Goal: Information Seeking & Learning: Learn about a topic

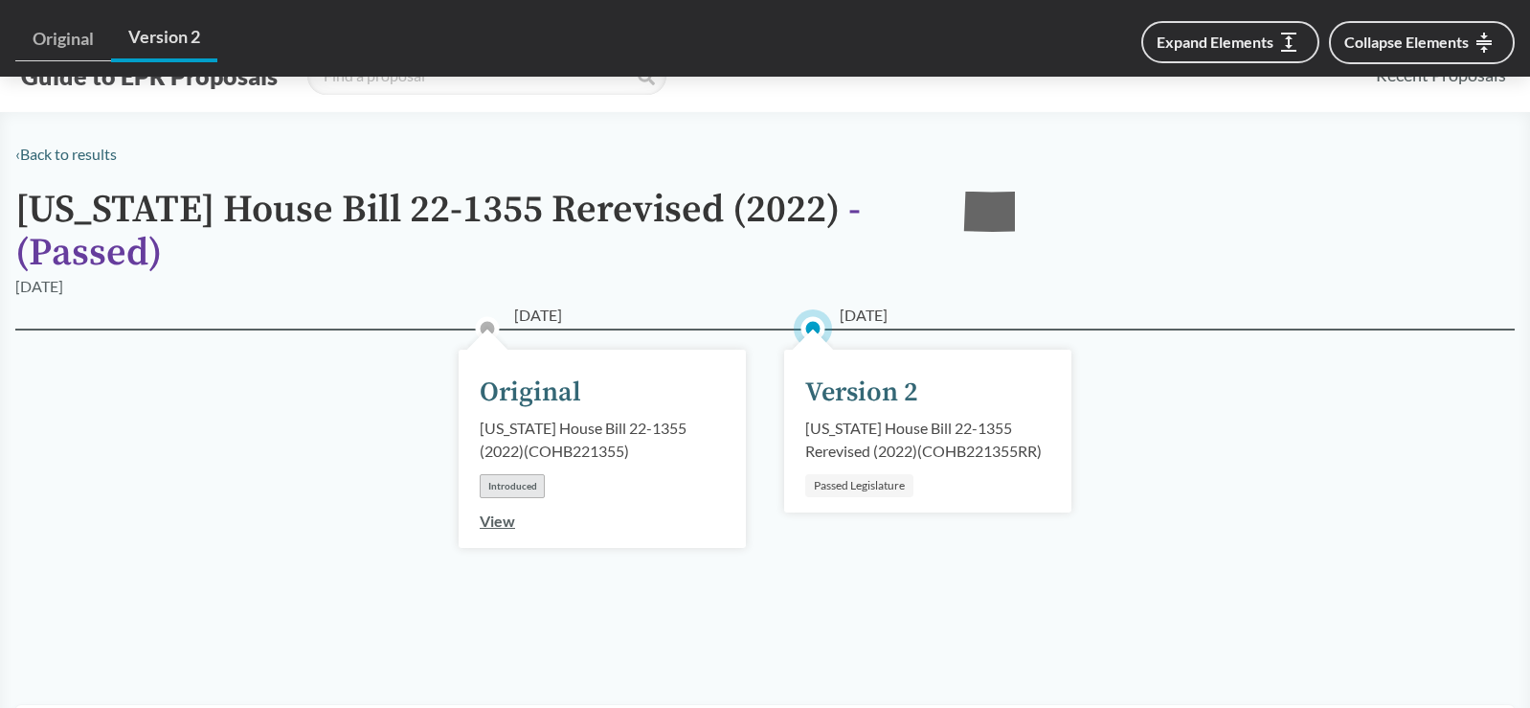
scroll to position [1339, 0]
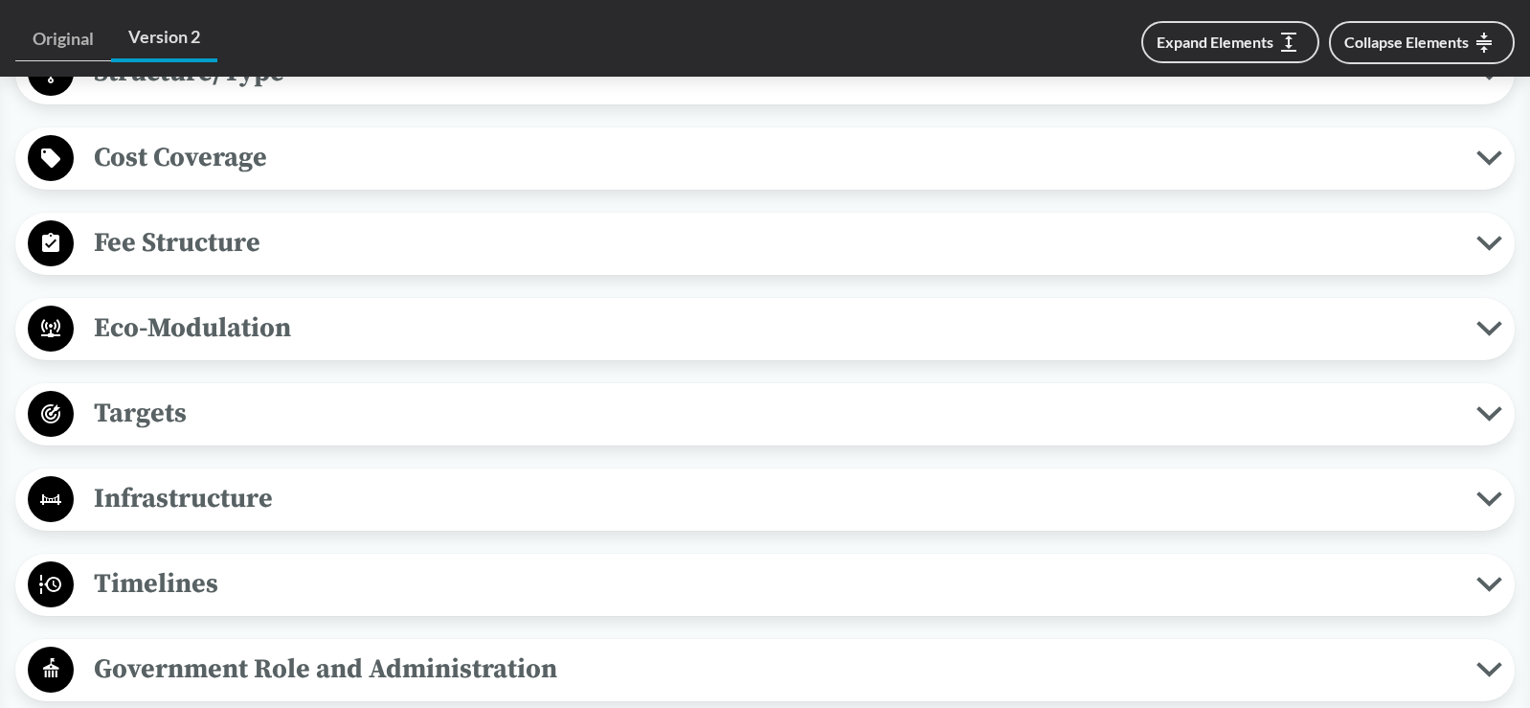
click at [343, 319] on span "Eco-Modulation" at bounding box center [775, 327] width 1403 height 43
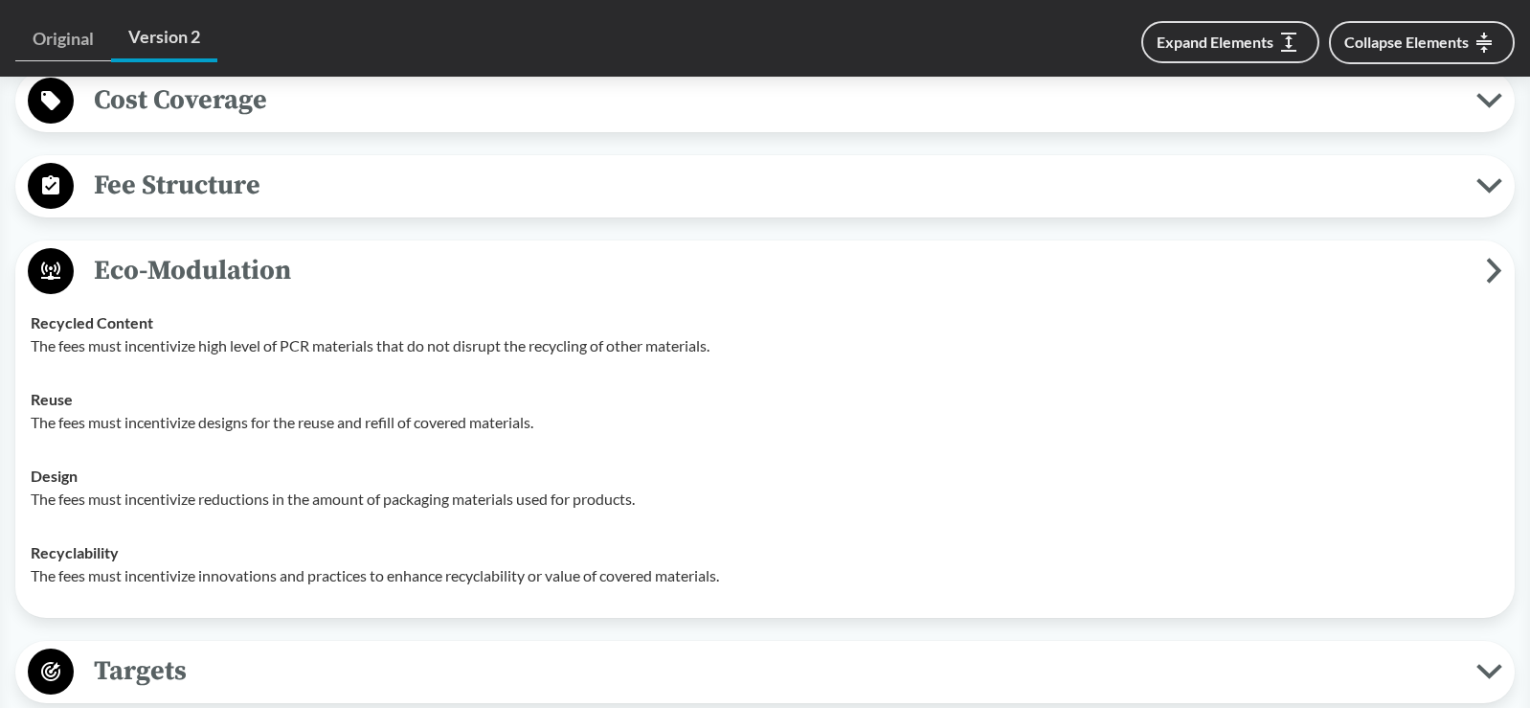
scroll to position [1435, 0]
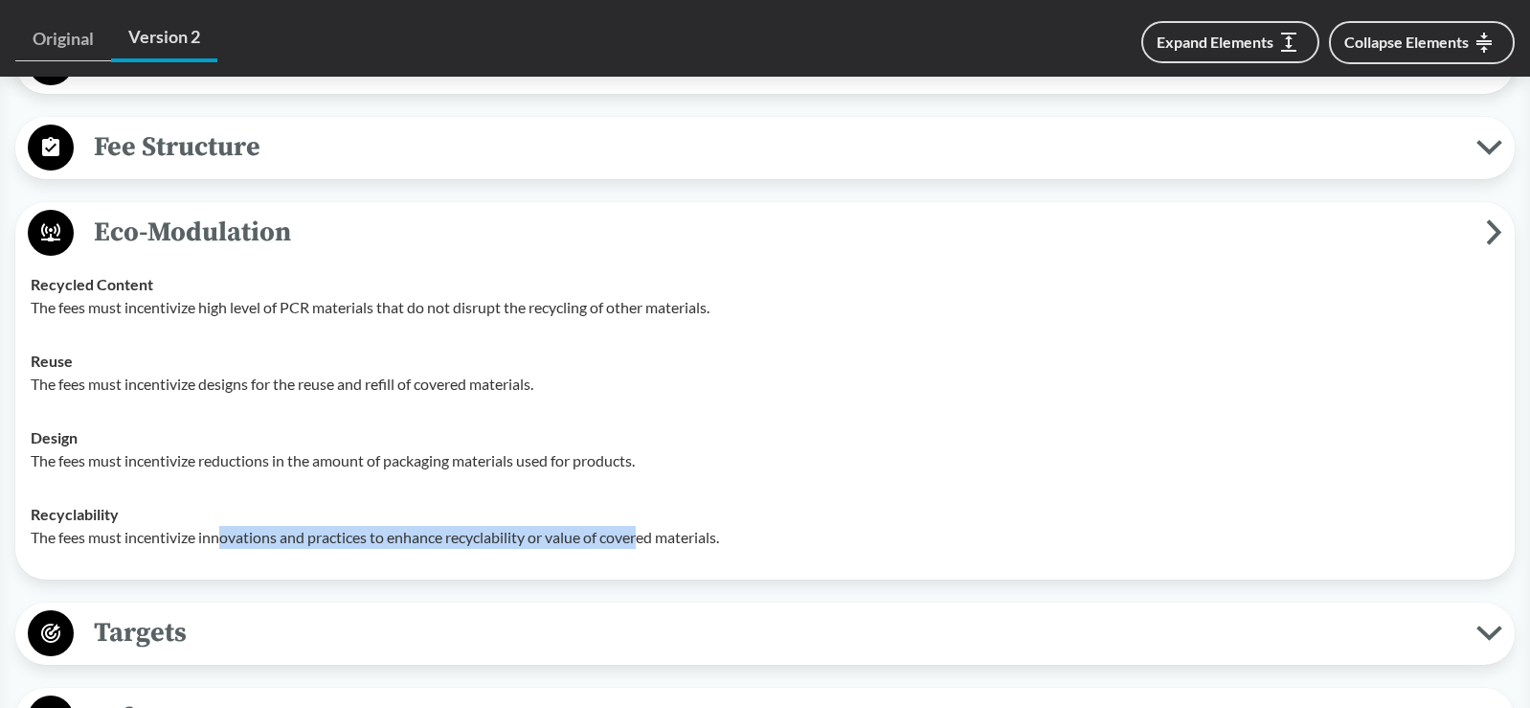
drag, startPoint x: 284, startPoint y: 537, endPoint x: 649, endPoint y: 537, distance: 364.9
click at [649, 537] on p "The fees must incentivize innovations and practices to enhance recyclability or…" at bounding box center [765, 537] width 1469 height 23
drag, startPoint x: 649, startPoint y: 537, endPoint x: 475, endPoint y: 532, distance: 174.4
click at [475, 532] on p "The fees must incentivize innovations and practices to enhance recyclability or…" at bounding box center [765, 537] width 1469 height 23
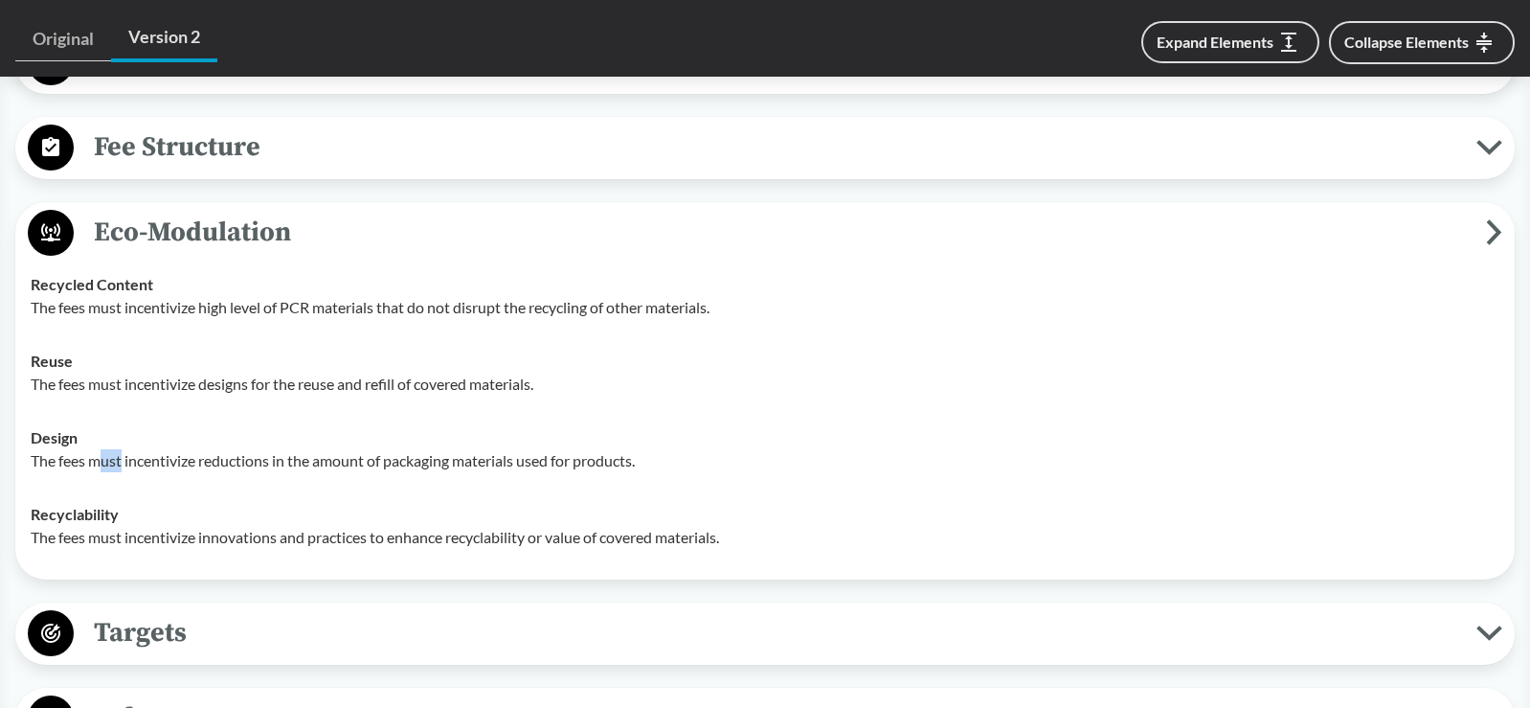
drag, startPoint x: 120, startPoint y: 455, endPoint x: 101, endPoint y: 455, distance: 19.2
click at [101, 455] on p "The fees must incentivize reductions in the amount of packaging materials used …" at bounding box center [765, 460] width 1469 height 23
click at [497, 458] on p "The fees must incentivize reductions in the amount of packaging materials used …" at bounding box center [765, 460] width 1469 height 23
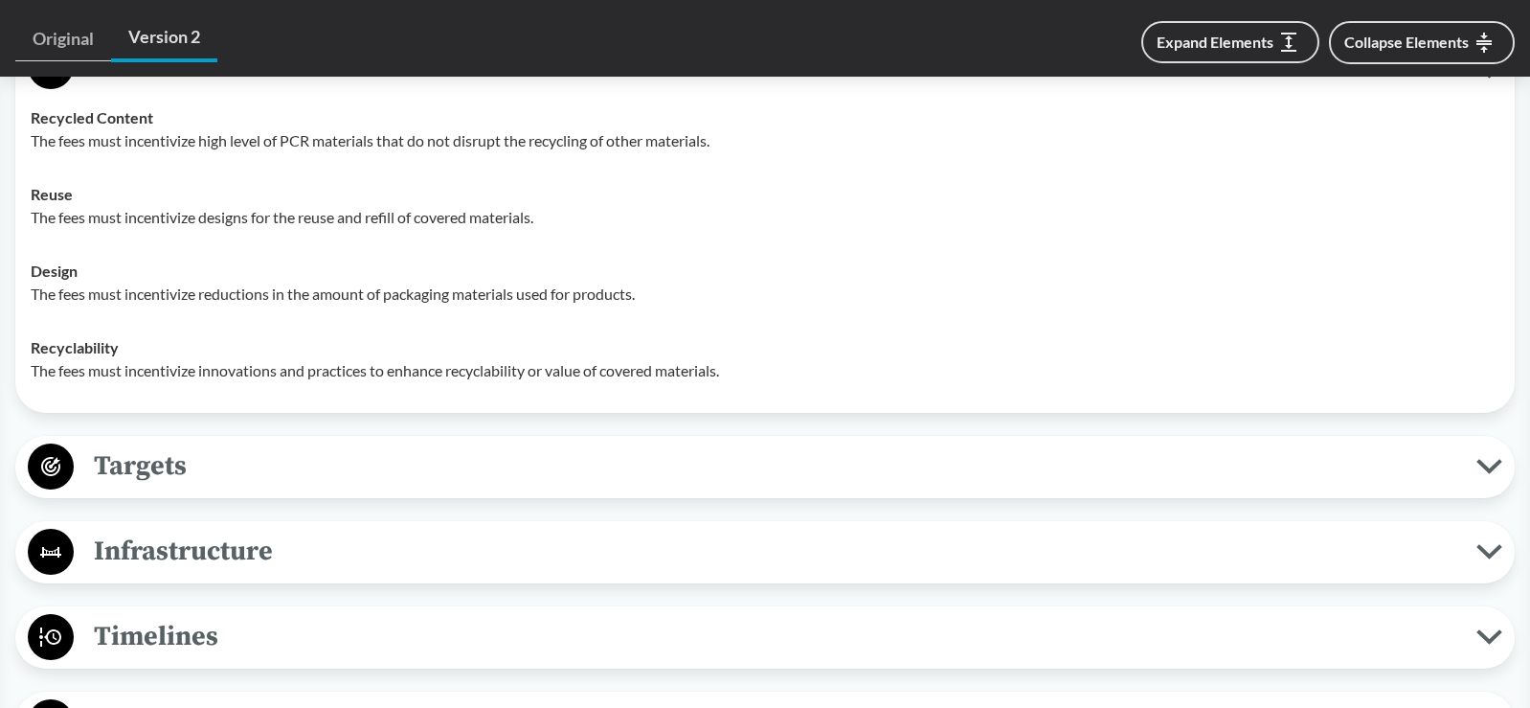
scroll to position [1626, 0]
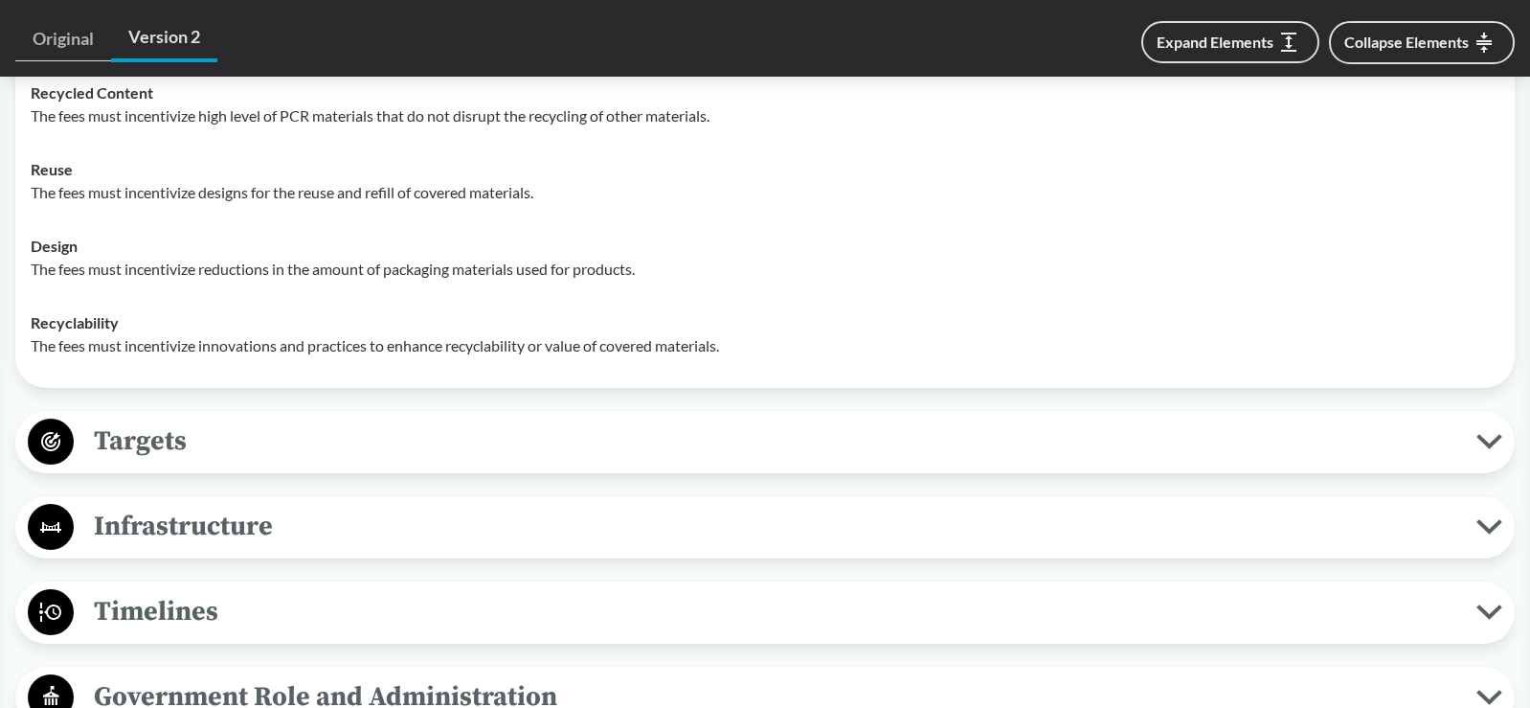
click at [304, 602] on span "Timelines" at bounding box center [775, 611] width 1403 height 43
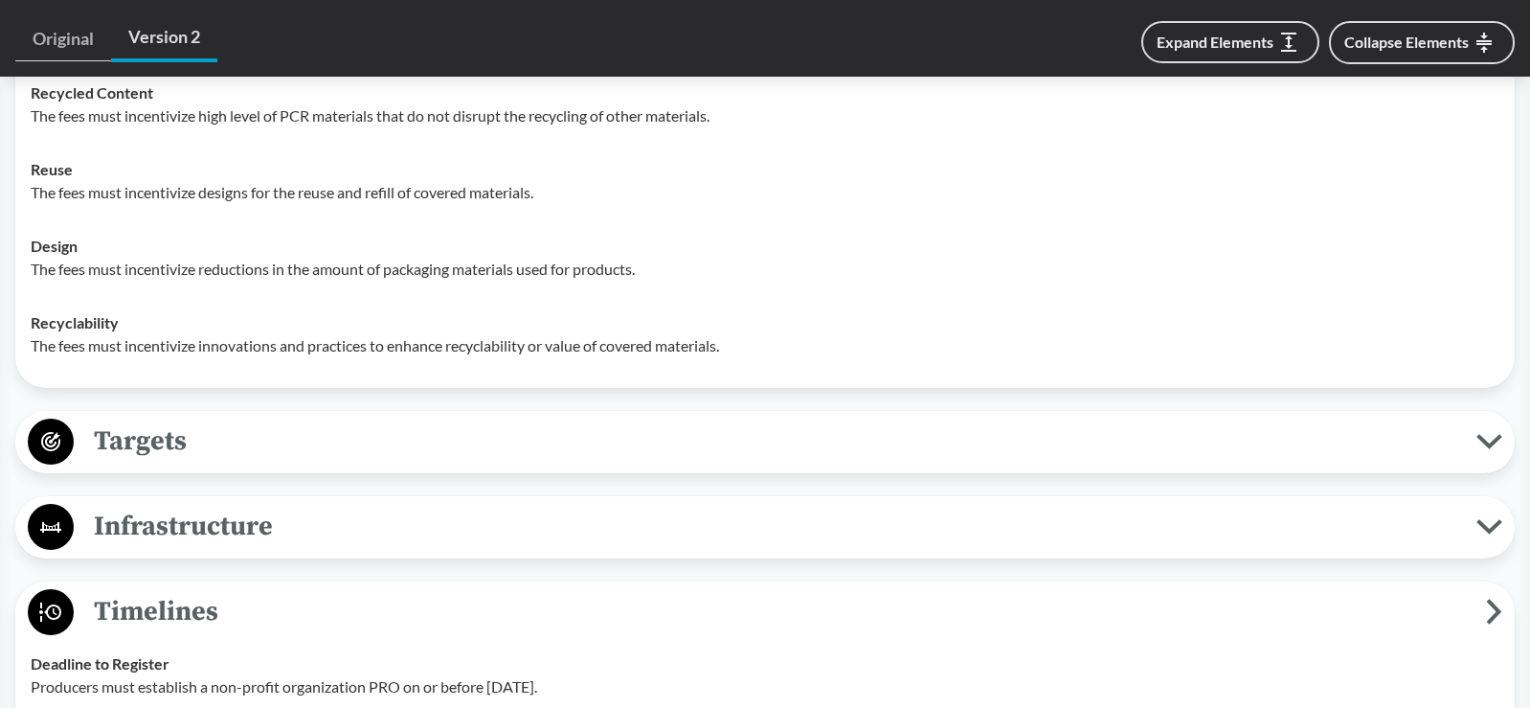
click at [1497, 598] on button "Timelines" at bounding box center [765, 612] width 1486 height 49
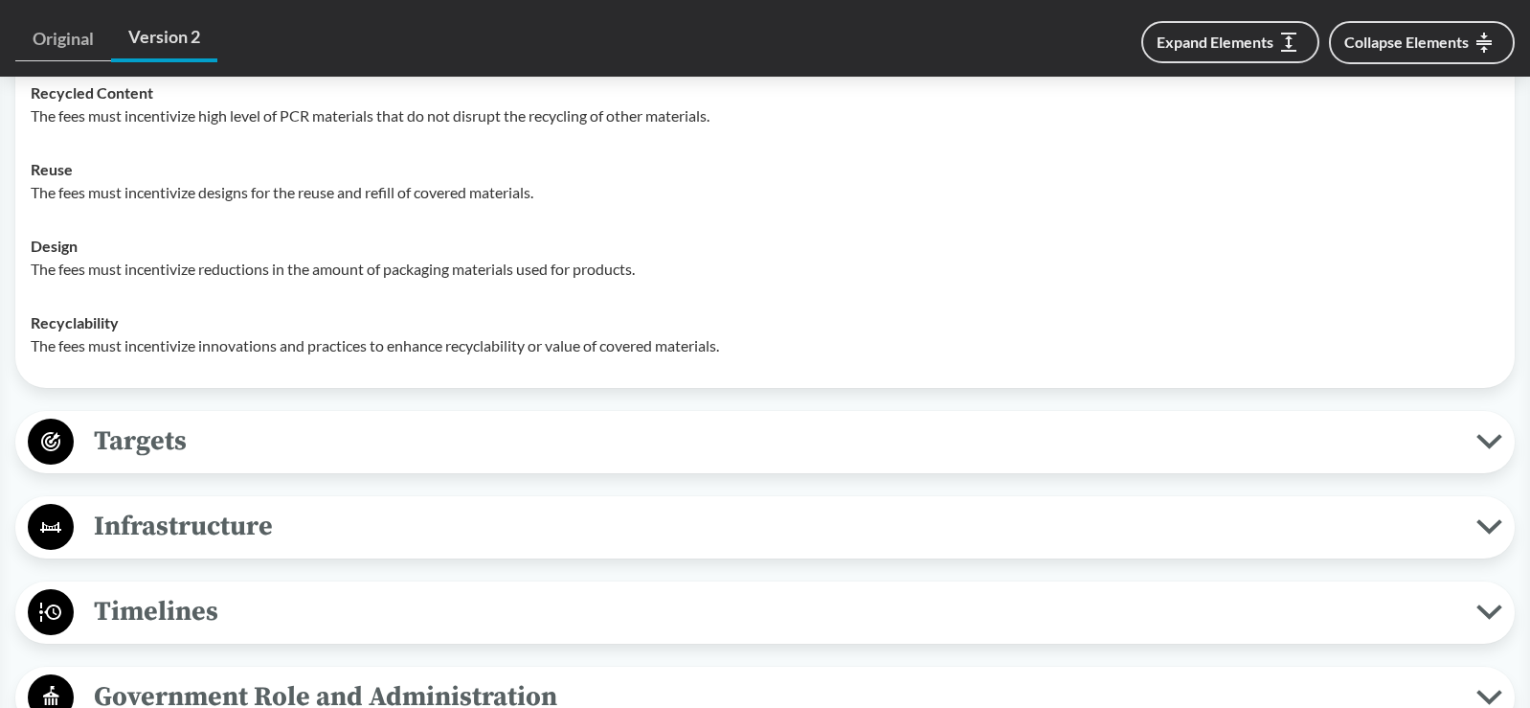
click at [1475, 447] on span "Targets" at bounding box center [775, 440] width 1403 height 43
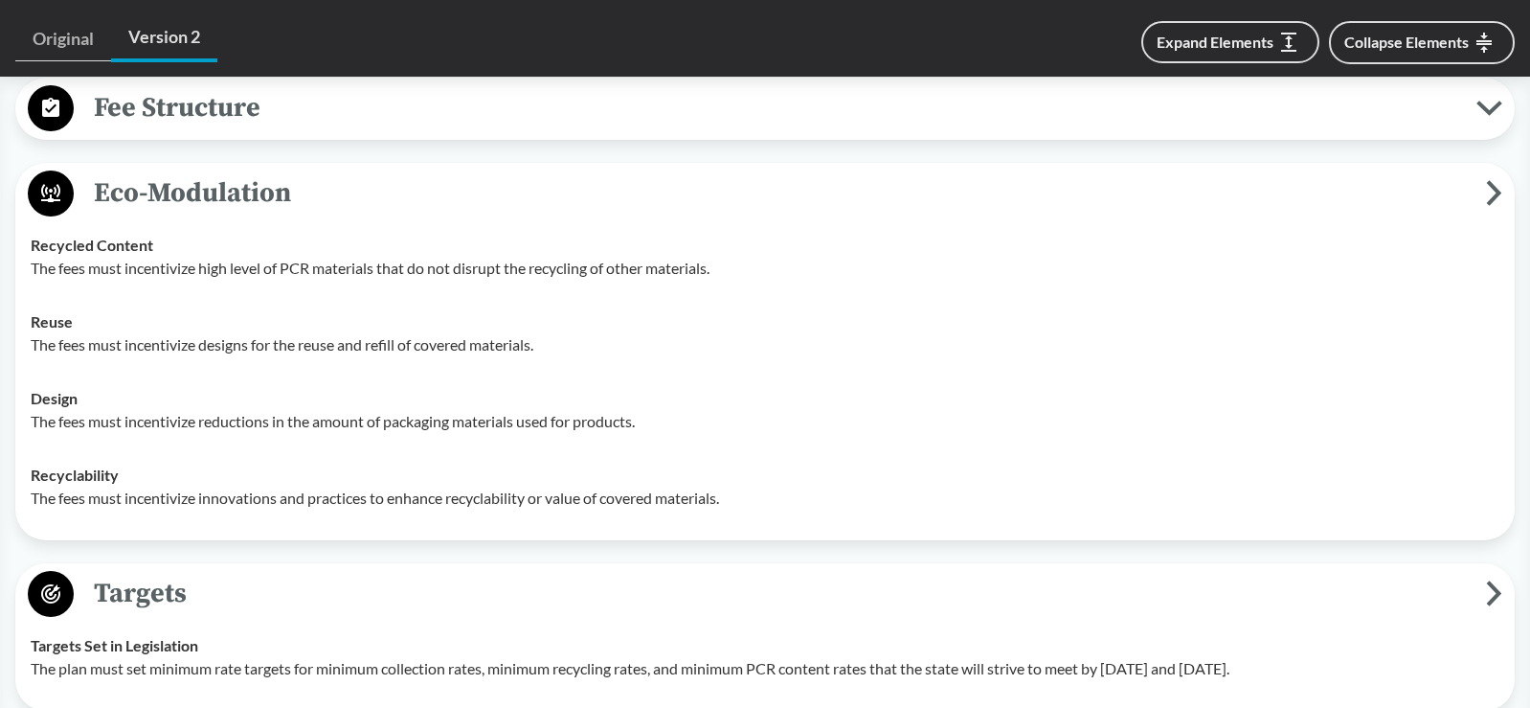
scroll to position [1435, 0]
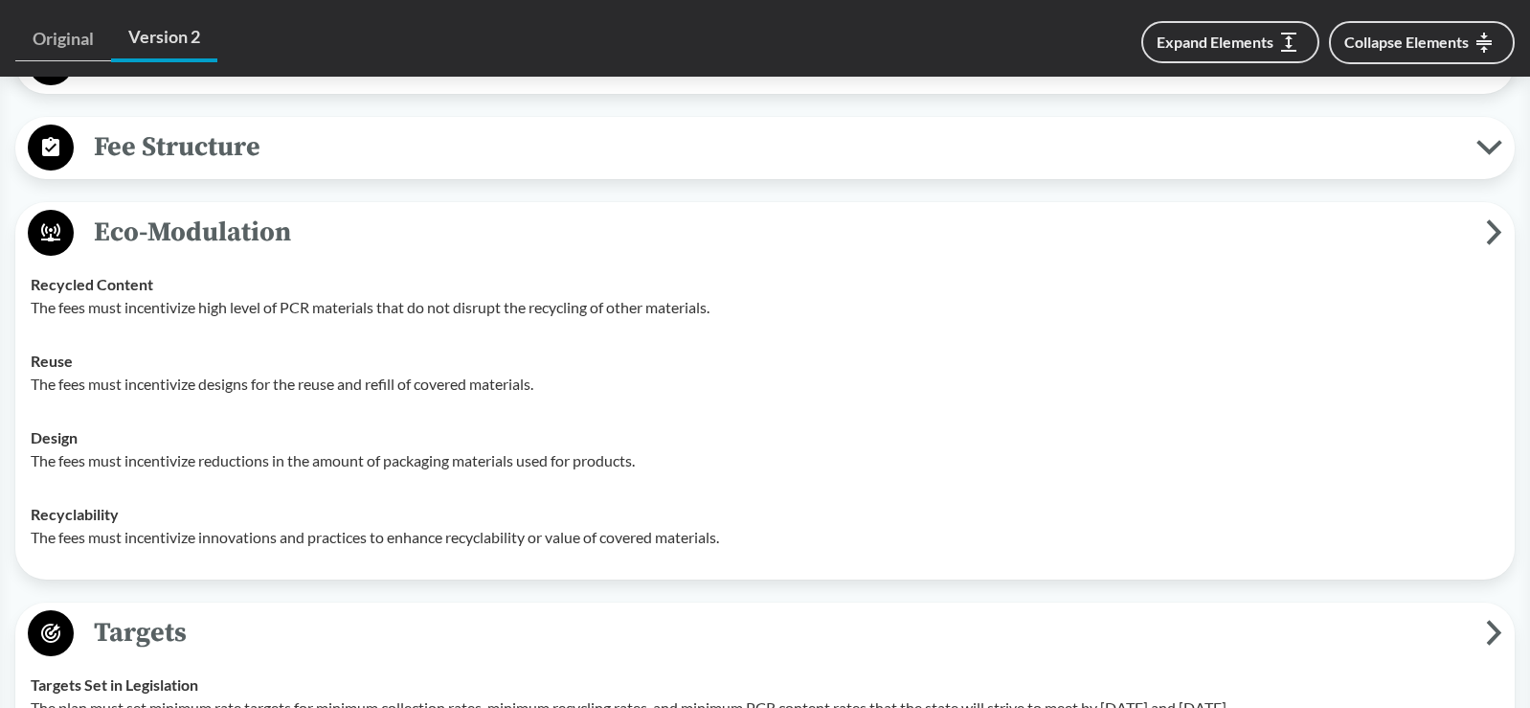
click at [41, 519] on strong "Recyclability" at bounding box center [75, 514] width 88 height 18
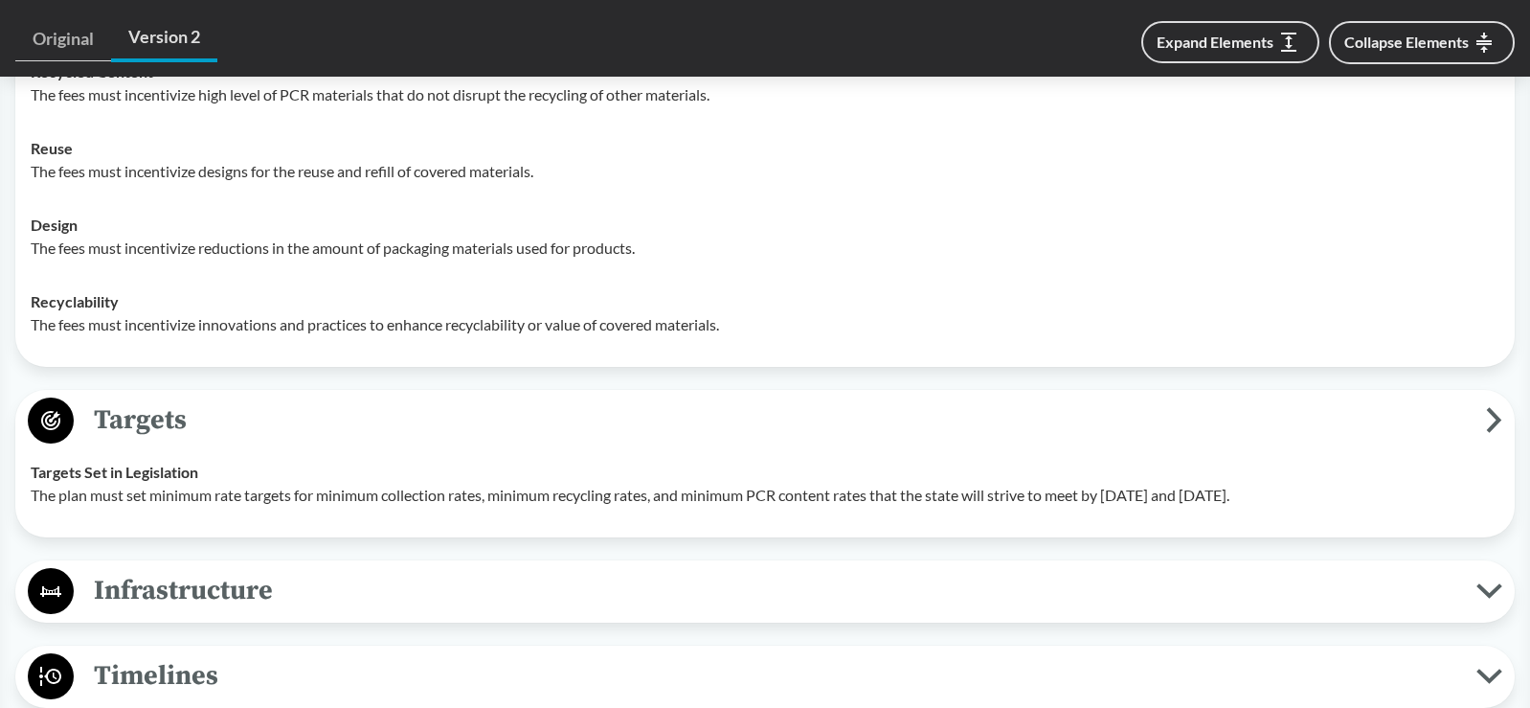
scroll to position [1722, 0]
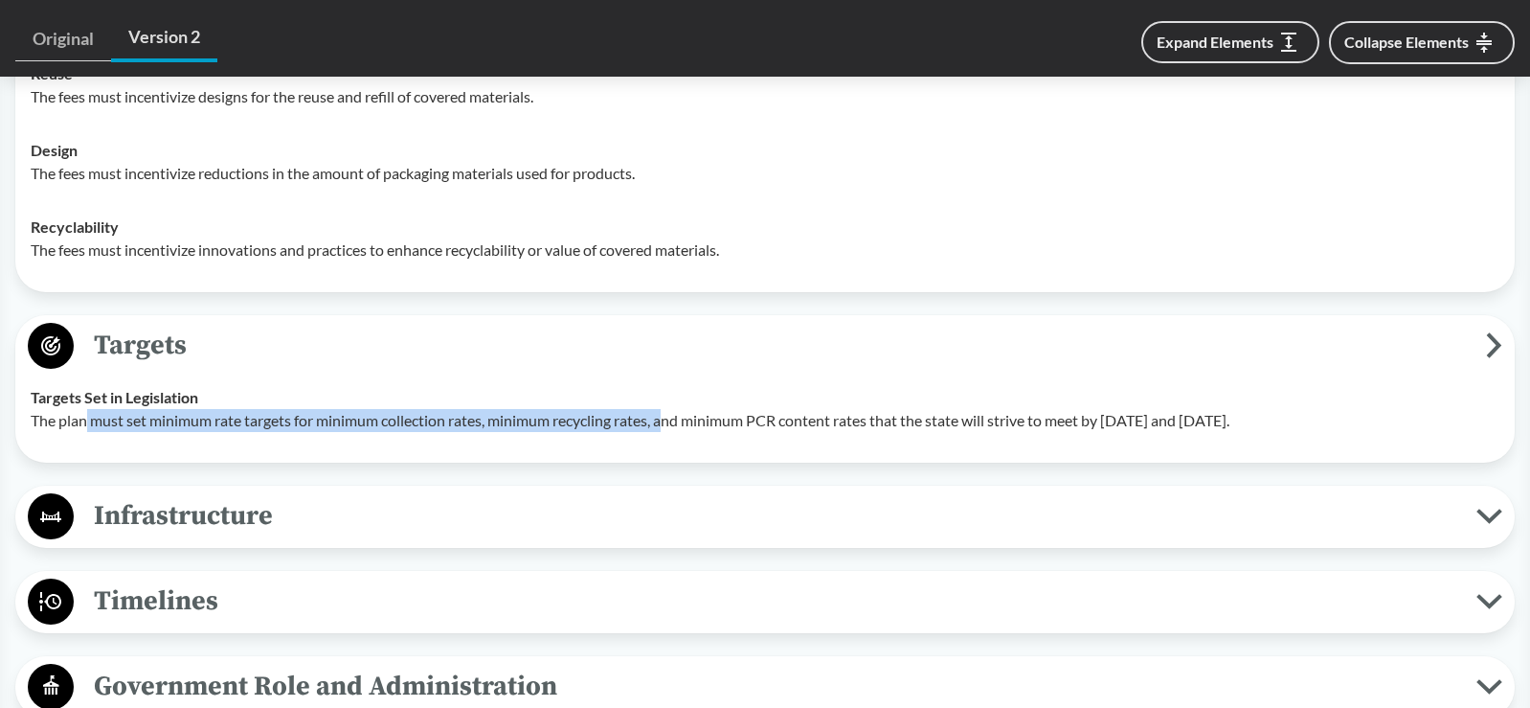
drag, startPoint x: 89, startPoint y: 425, endPoint x: 672, endPoint y: 419, distance: 583.3
click at [672, 419] on p "The plan must set minimum rate targets for minimum collection rates, minimum re…" at bounding box center [765, 420] width 1469 height 23
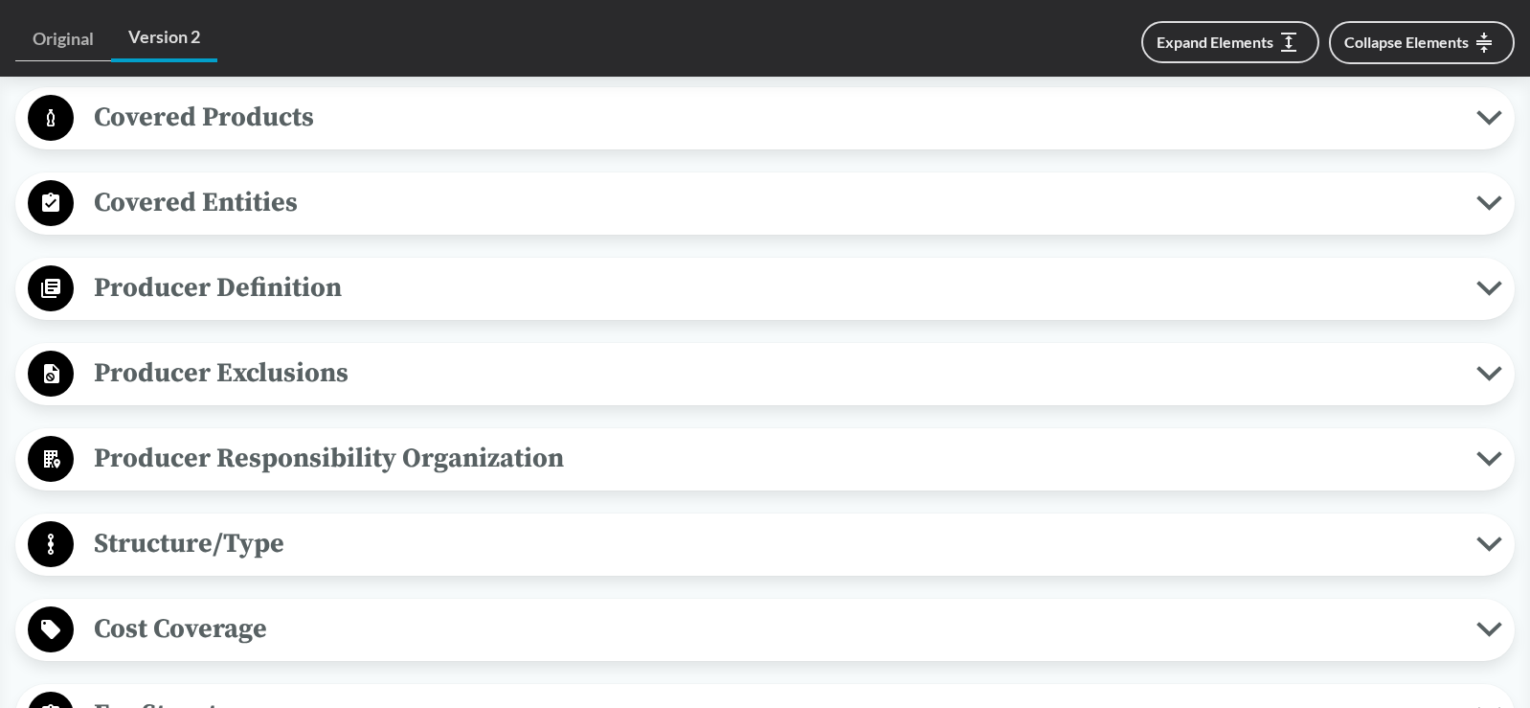
scroll to position [860, 0]
